Goal: Task Accomplishment & Management: Manage account settings

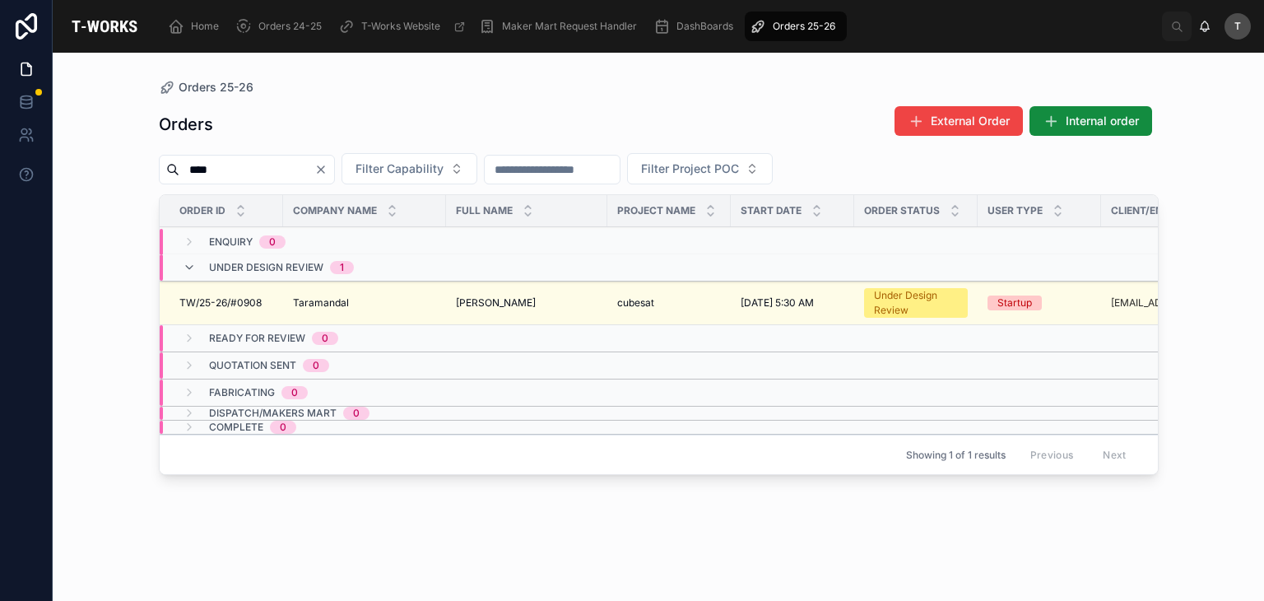
click at [327, 169] on icon "Clear" at bounding box center [320, 169] width 13 height 13
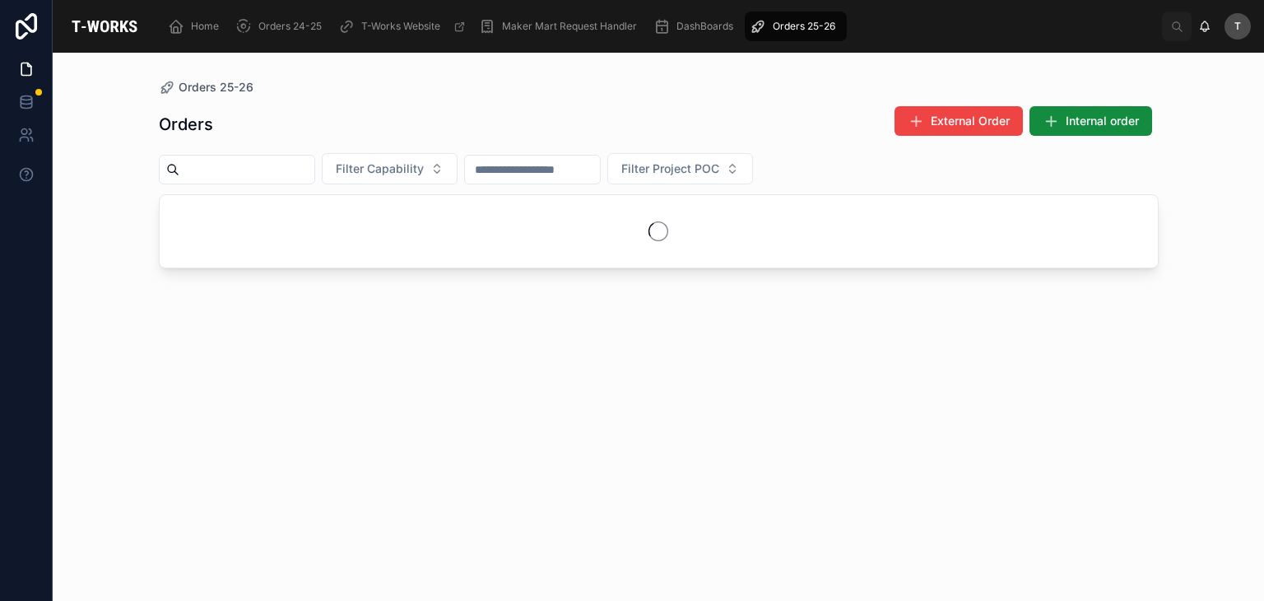
click at [314, 159] on input "text" at bounding box center [246, 169] width 135 height 23
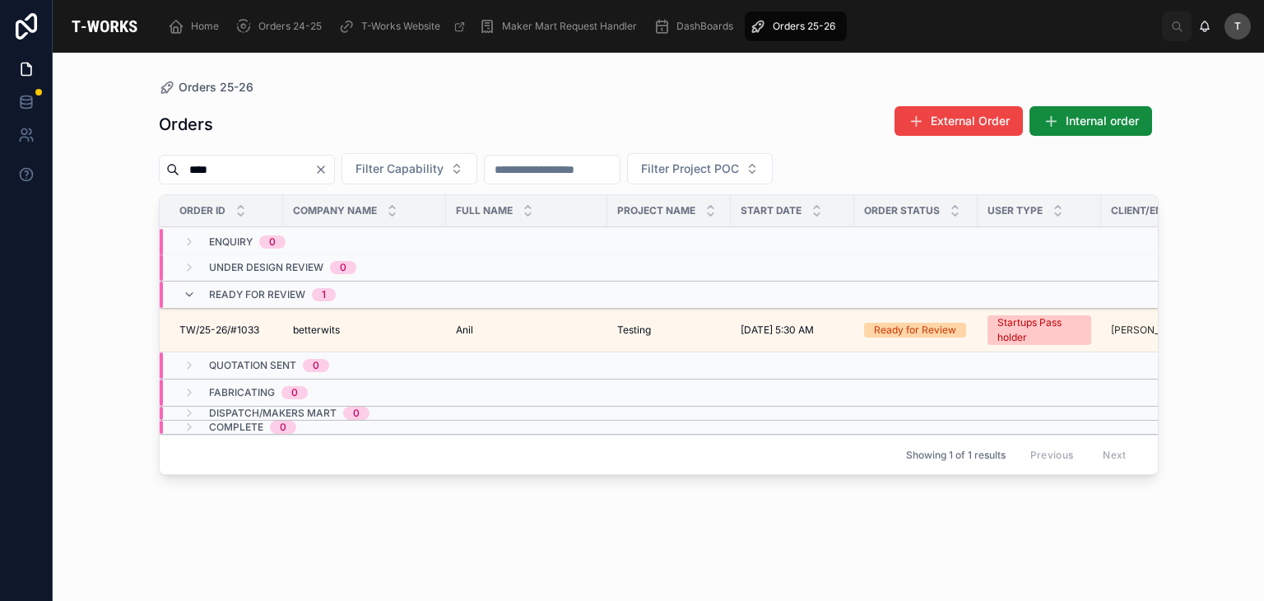
type input "****"
click at [332, 323] on span "betterwits" at bounding box center [316, 329] width 47 height 13
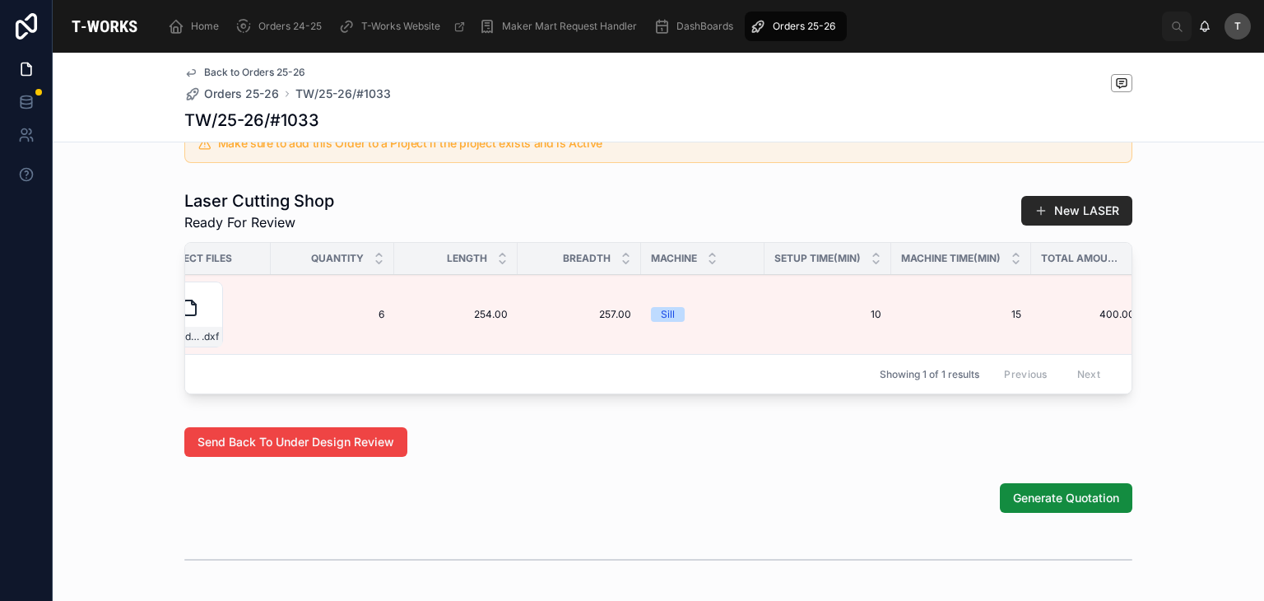
scroll to position [0, 816]
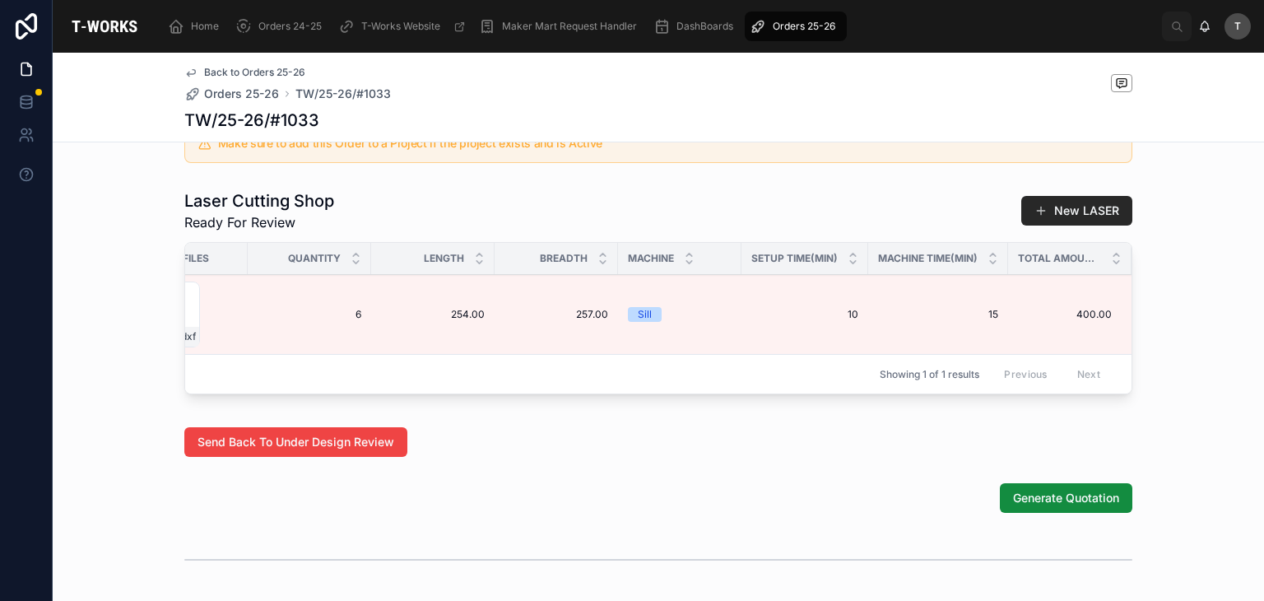
click at [1098, 506] on span "Generate Quotation" at bounding box center [1066, 497] width 106 height 16
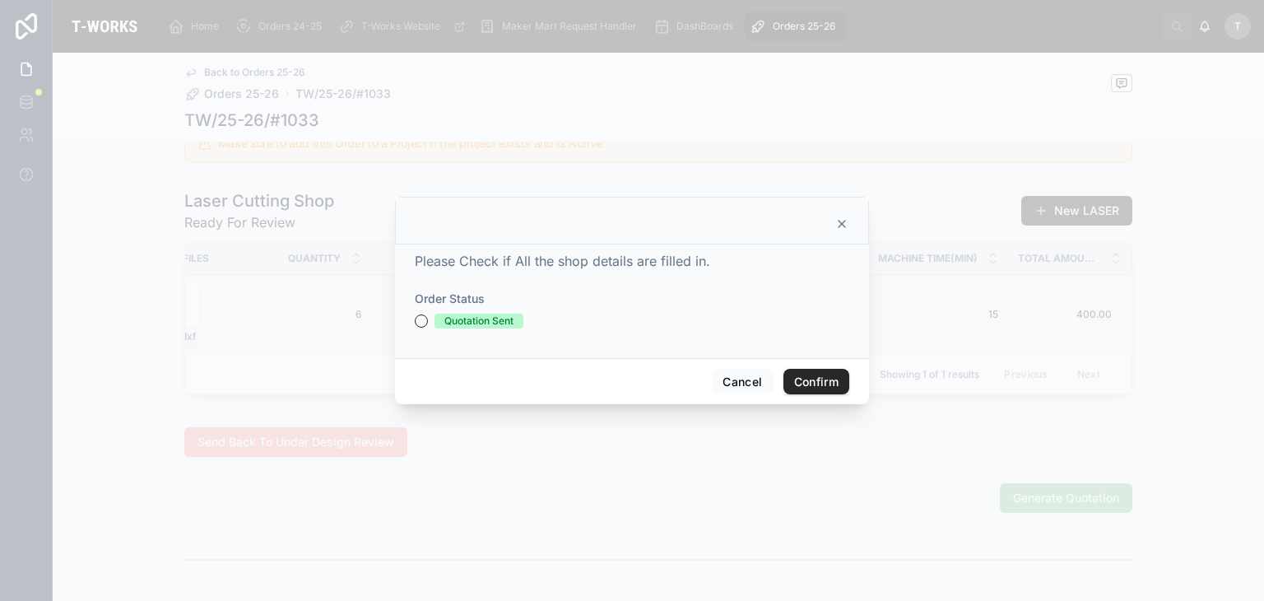
drag, startPoint x: 420, startPoint y: 312, endPoint x: 430, endPoint y: 323, distance: 15.2
click at [421, 313] on div "Order Status Quotation Sent" at bounding box center [632, 309] width 434 height 38
click at [430, 323] on div "Quotation Sent" at bounding box center [632, 320] width 434 height 15
click at [424, 323] on button "Quotation Sent" at bounding box center [421, 320] width 13 height 13
click at [805, 370] on button "Confirm" at bounding box center [816, 382] width 66 height 26
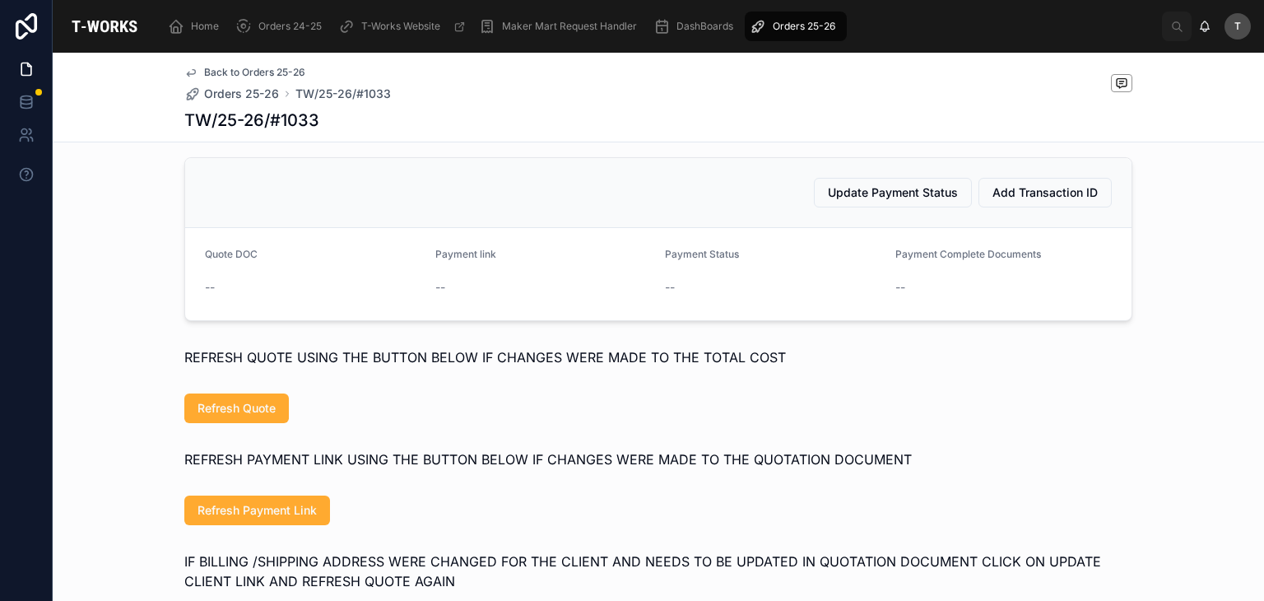
scroll to position [749, 0]
